Goal: Communication & Community: Share content

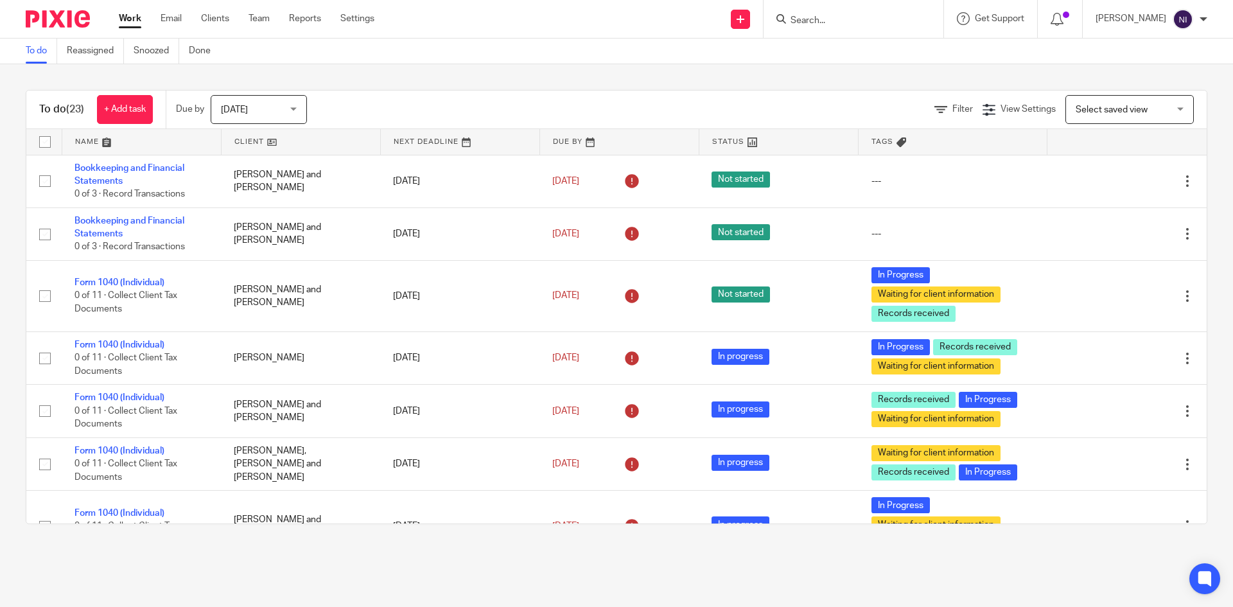
click at [850, 22] on input "Search" at bounding box center [847, 21] width 116 height 12
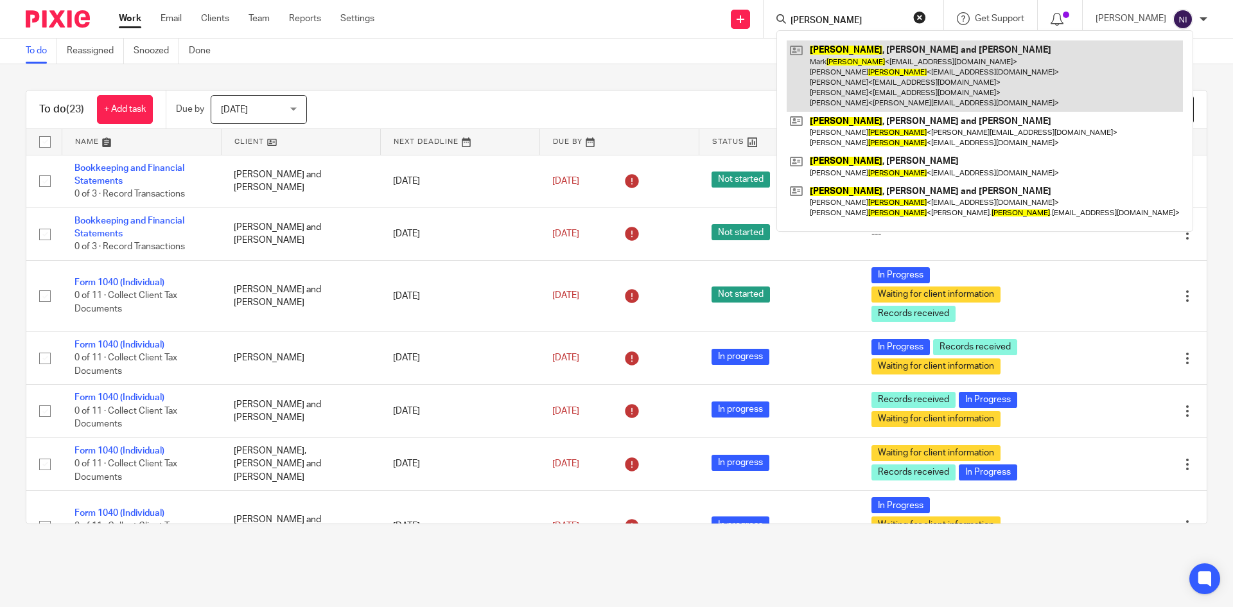
type input "[PERSON_NAME]"
click at [855, 65] on link at bounding box center [985, 75] width 396 height 71
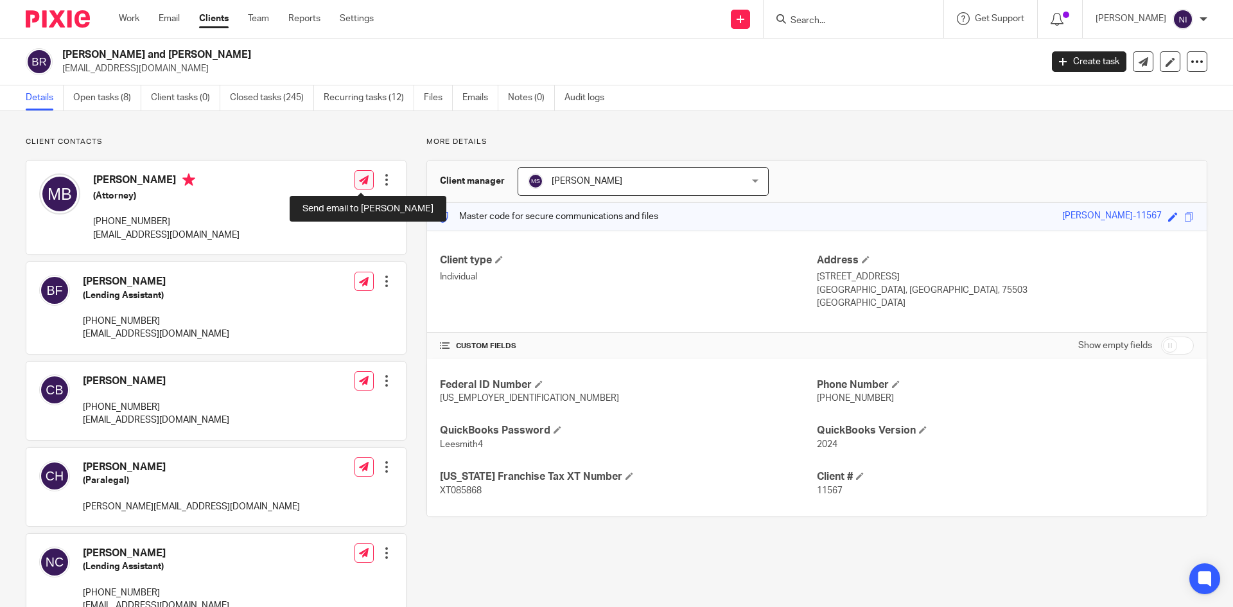
click at [360, 183] on icon at bounding box center [364, 180] width 10 height 10
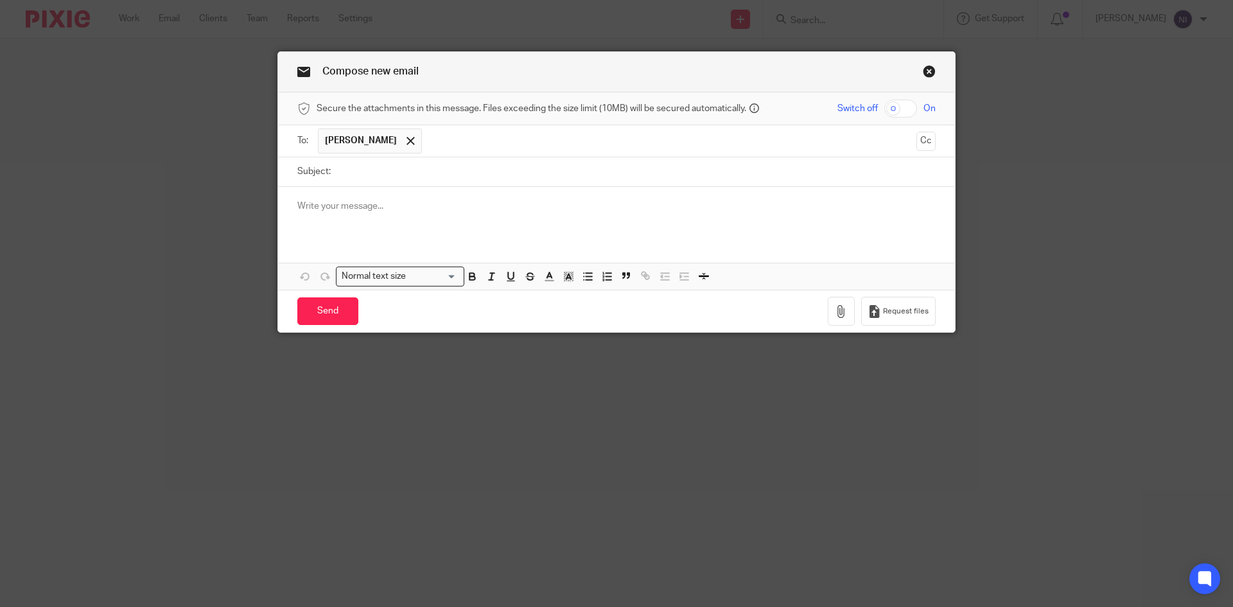
click at [889, 107] on input "checkbox" at bounding box center [900, 109] width 33 height 18
checkbox input "true"
click at [835, 312] on icon "button" at bounding box center [841, 311] width 13 height 13
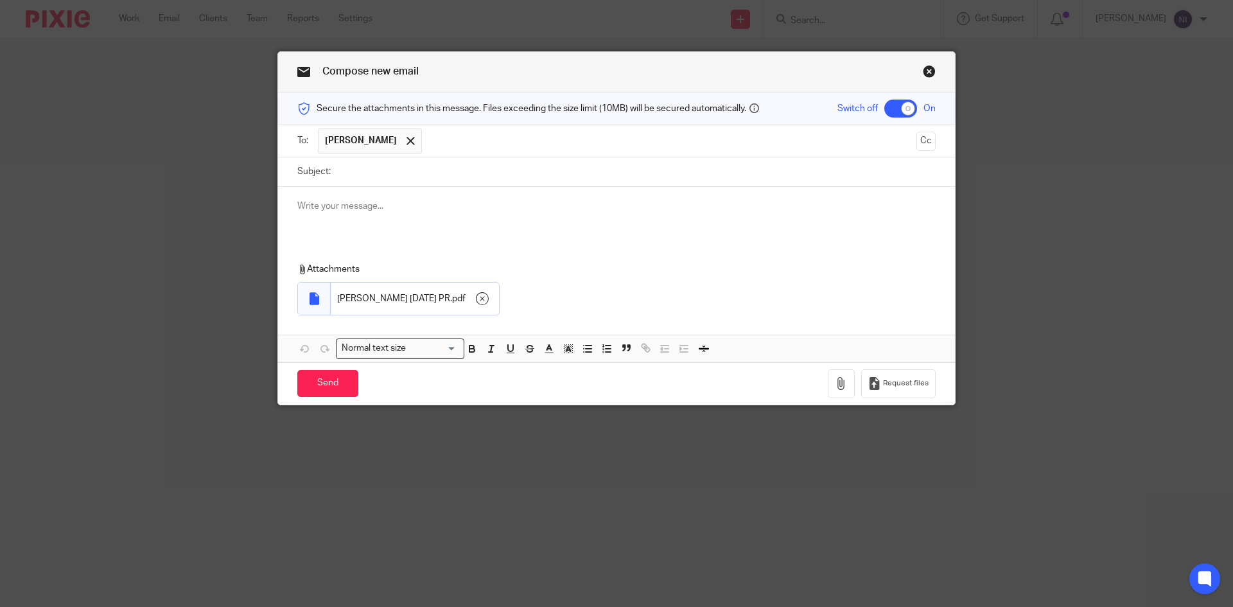
click at [338, 171] on input "Subject:" at bounding box center [636, 171] width 598 height 29
type input "August 14 2025 PR"
click at [318, 376] on input "Send" at bounding box center [327, 384] width 61 height 28
